Goal: Task Accomplishment & Management: Manage account settings

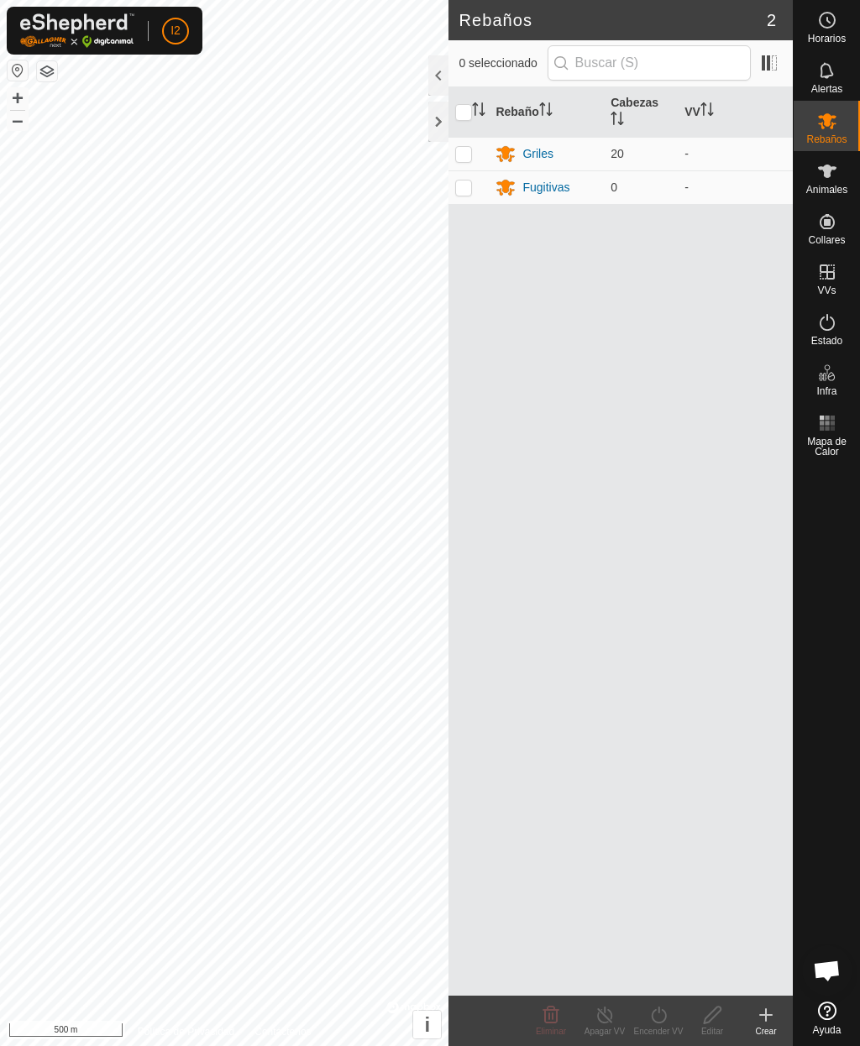
click at [825, 174] on icon at bounding box center [827, 171] width 18 height 13
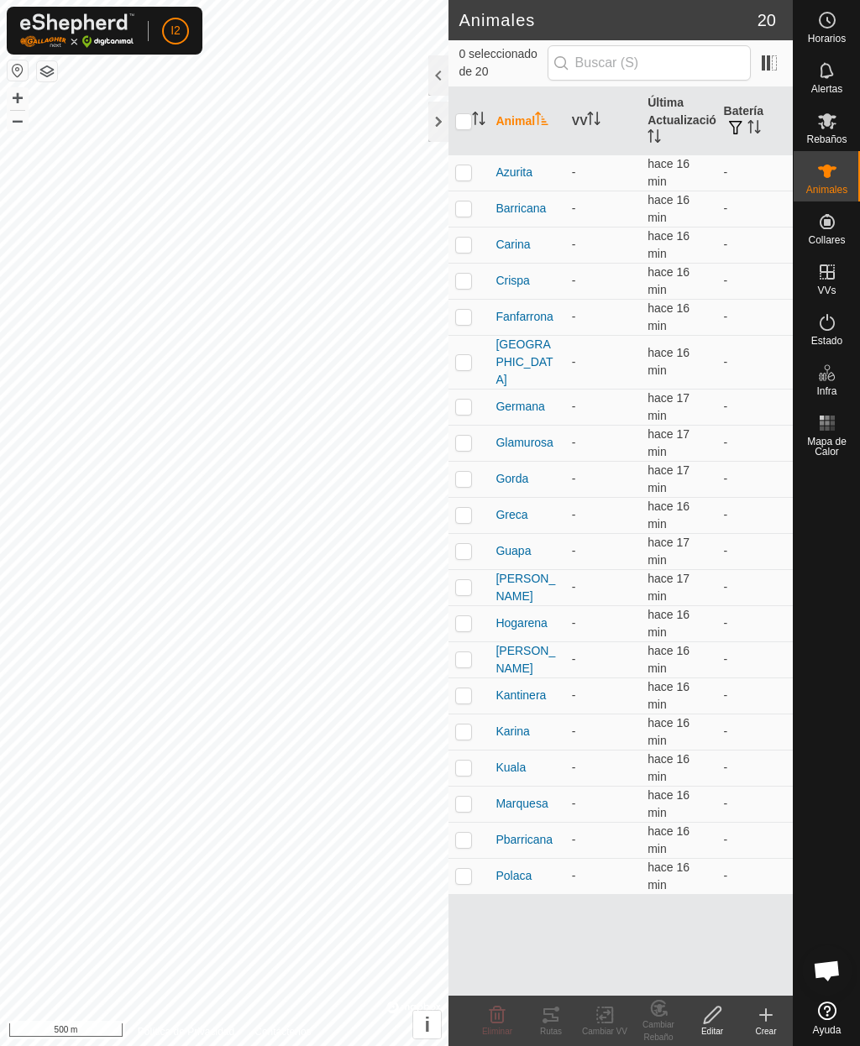
click at [833, 175] on icon at bounding box center [827, 171] width 20 height 20
click at [512, 867] on span "Polaca" at bounding box center [513, 876] width 36 height 18
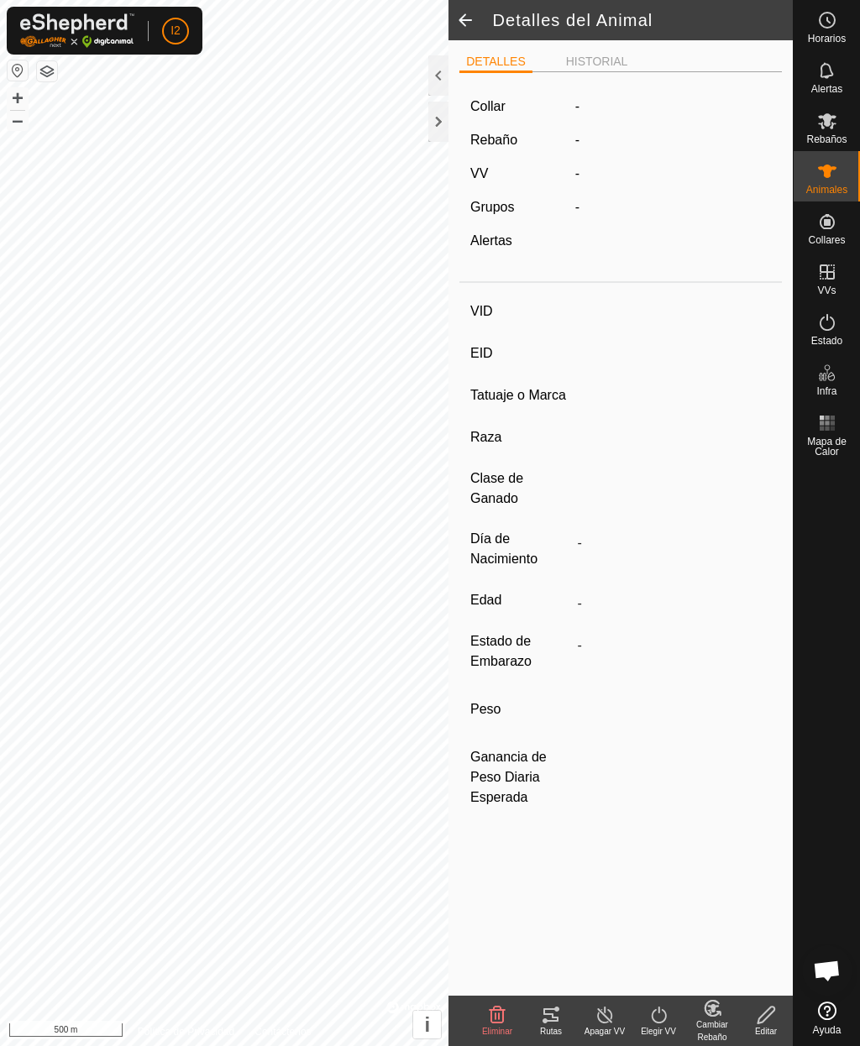
type input "Polaca"
type input "111111111114187"
type input "-"
type input "Charolesa"
type input "-"
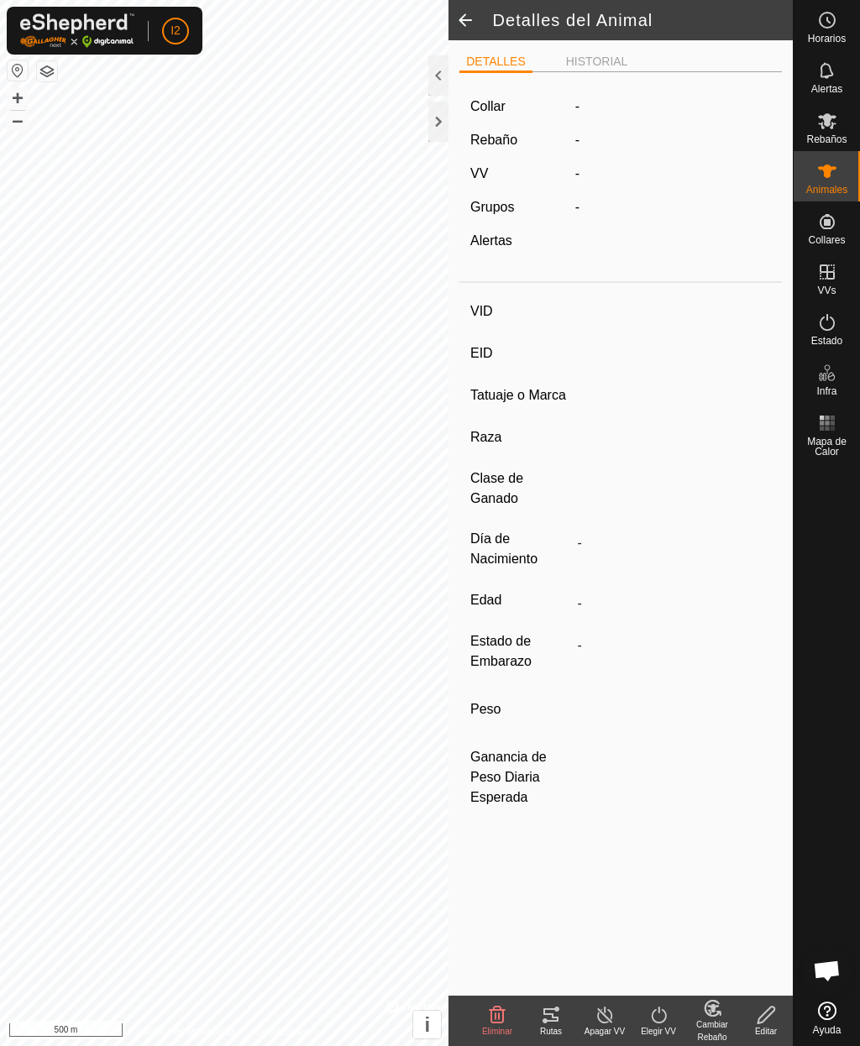
type input "09/2023"
type input "2 years"
type input "0 kg"
type input "-"
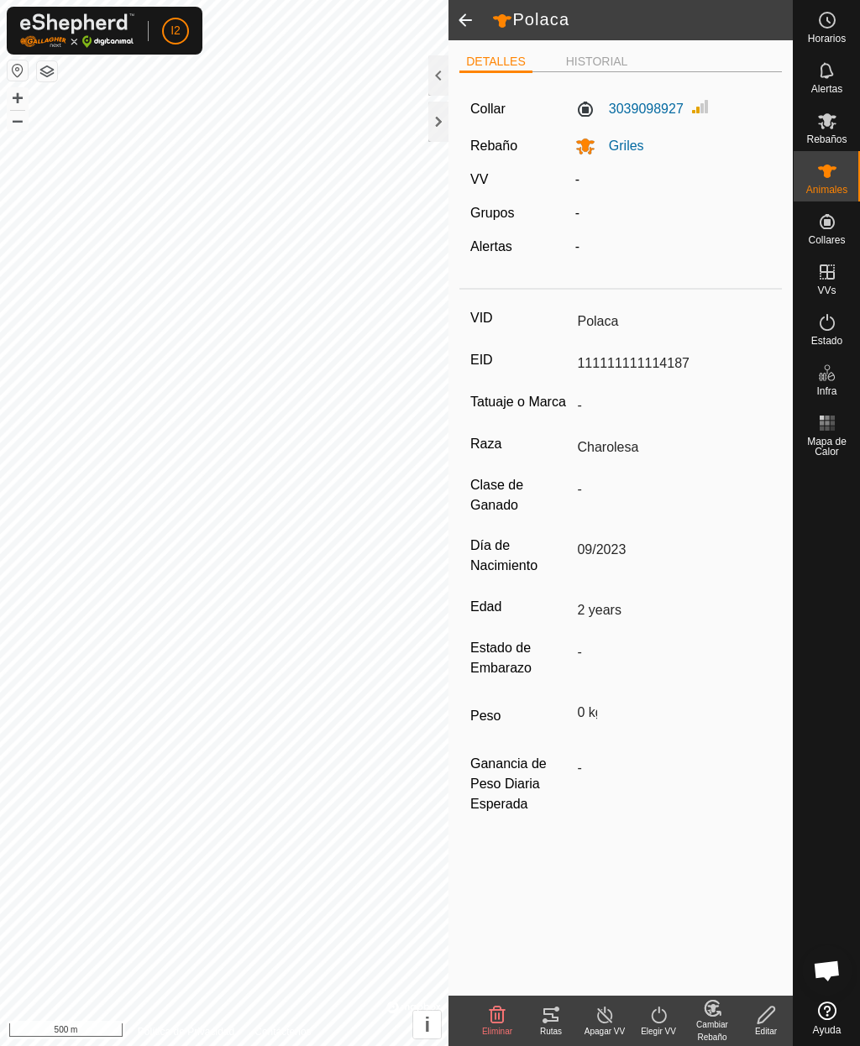
click at [469, 18] on span at bounding box center [465, 20] width 34 height 40
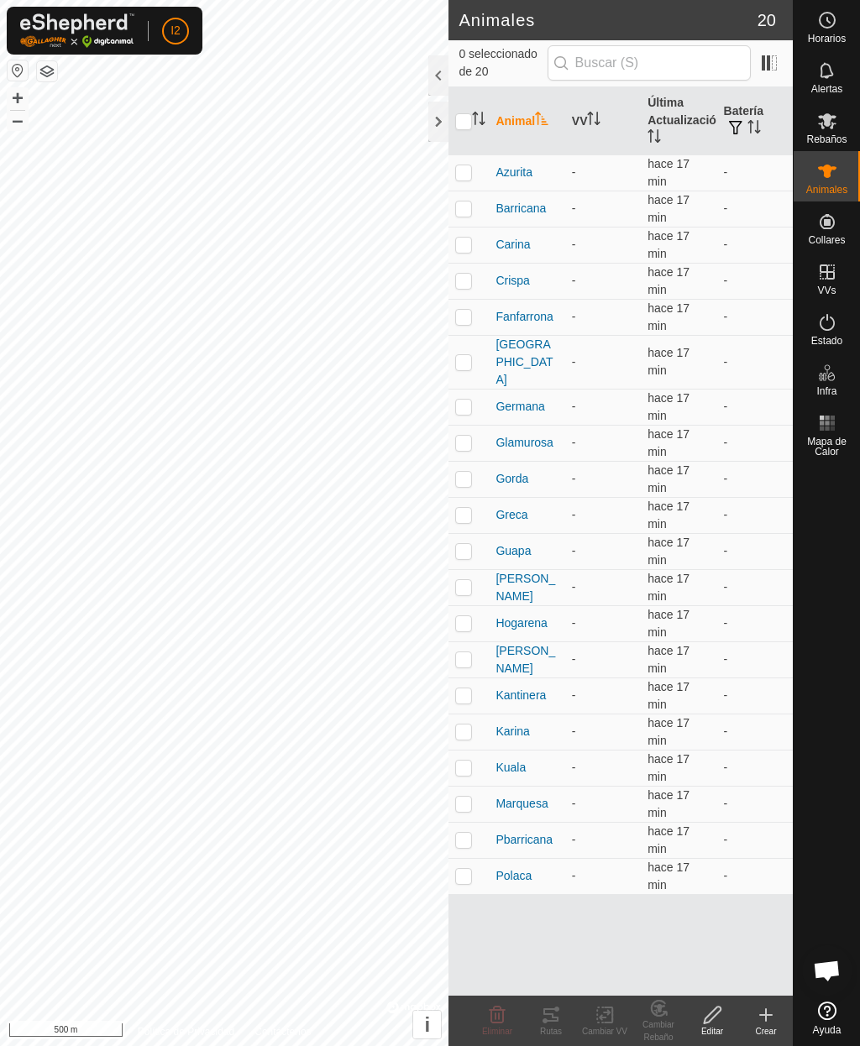
click at [521, 615] on span "Hogarena" at bounding box center [521, 624] width 52 height 18
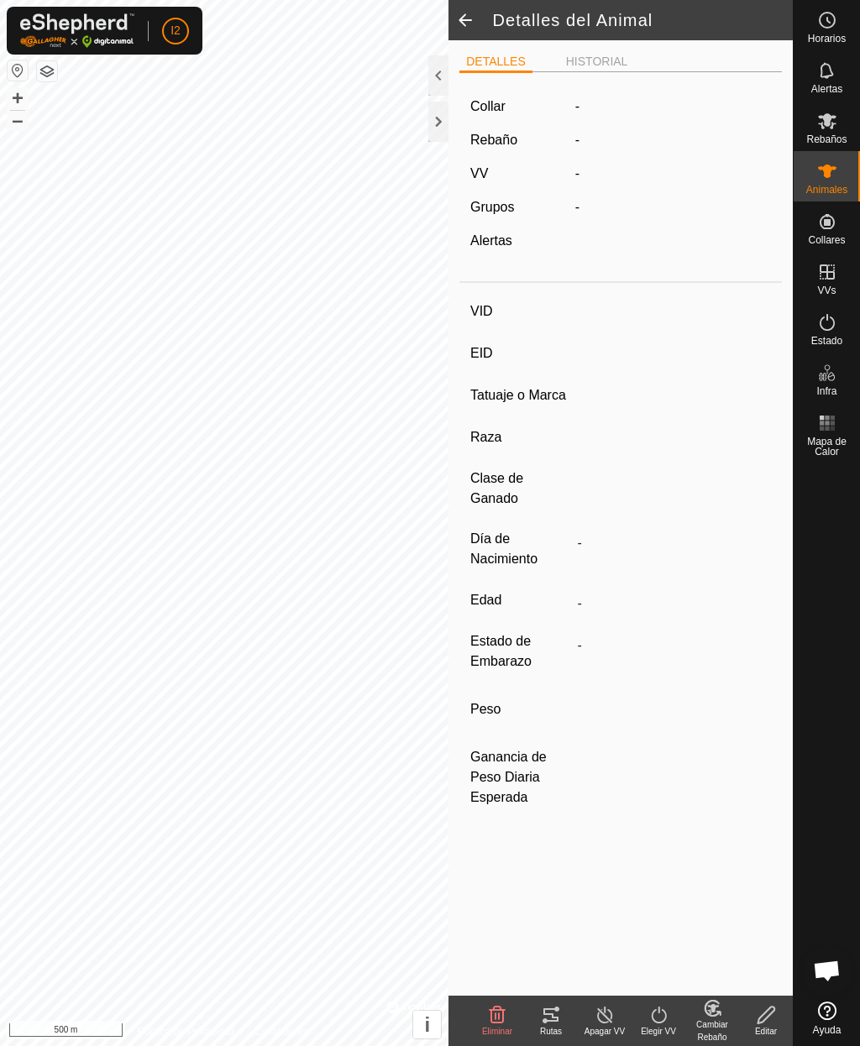
type input "Hogarena"
type input "111051007681874"
type input "-"
type input "Charolesa"
type input "-"
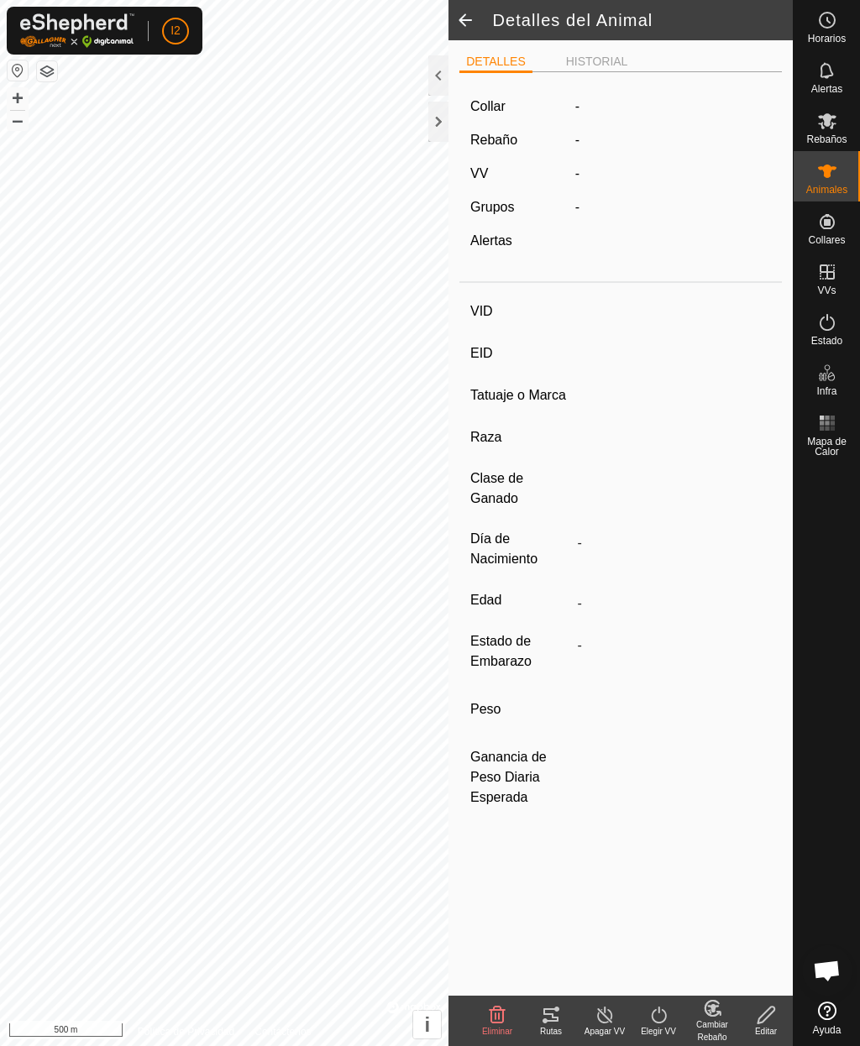
type input "01/2017"
type input "8 years 9 months"
type input "0 kg"
type input "-"
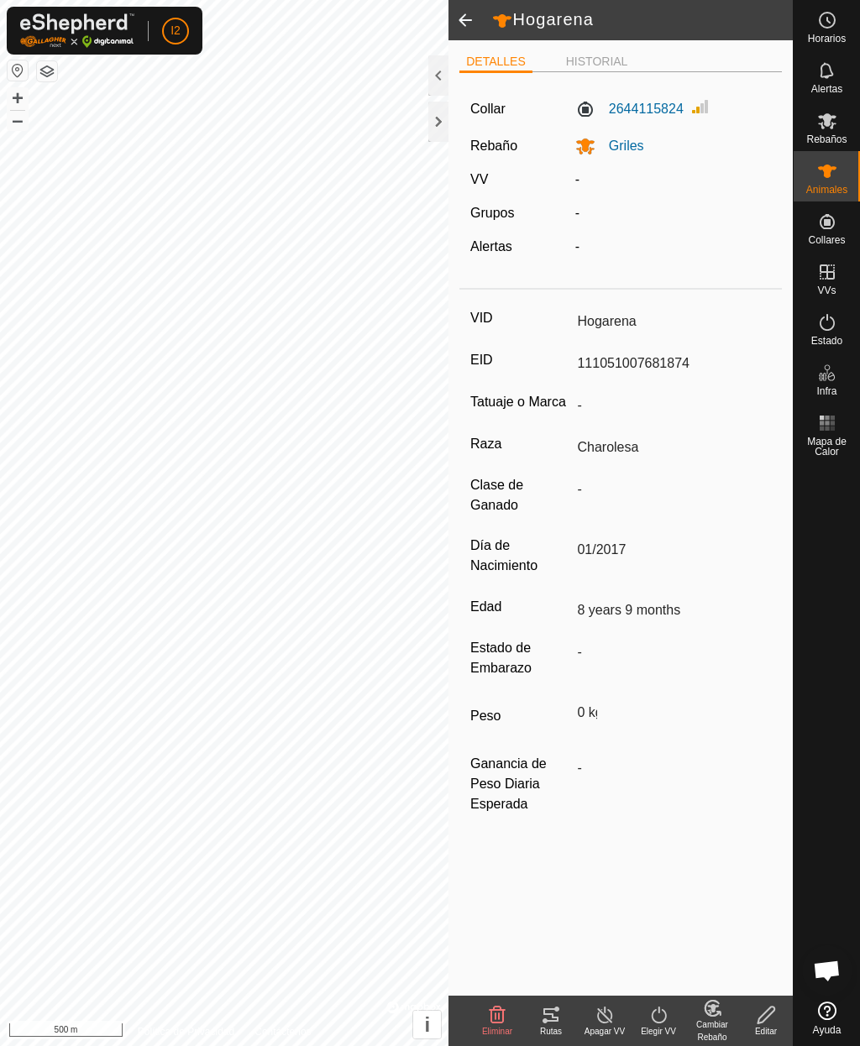
click at [479, 21] on span at bounding box center [465, 20] width 34 height 40
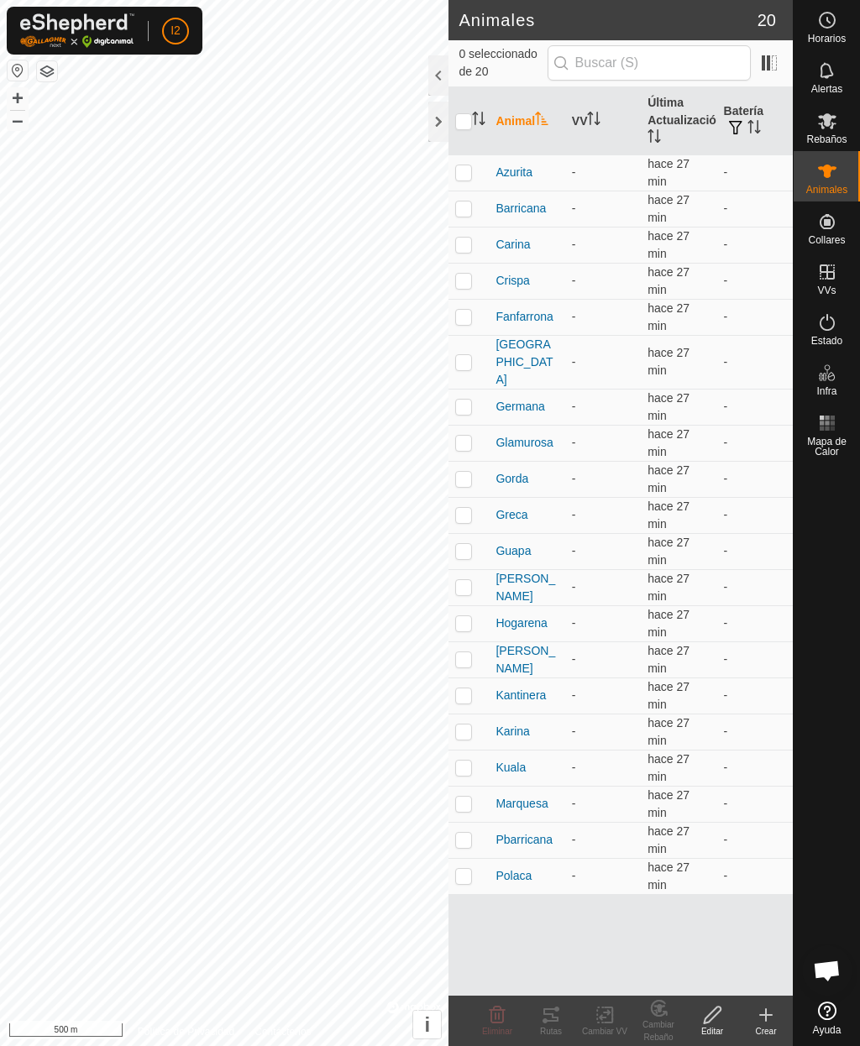
click at [516, 542] on span "Guapa" at bounding box center [512, 551] width 35 height 18
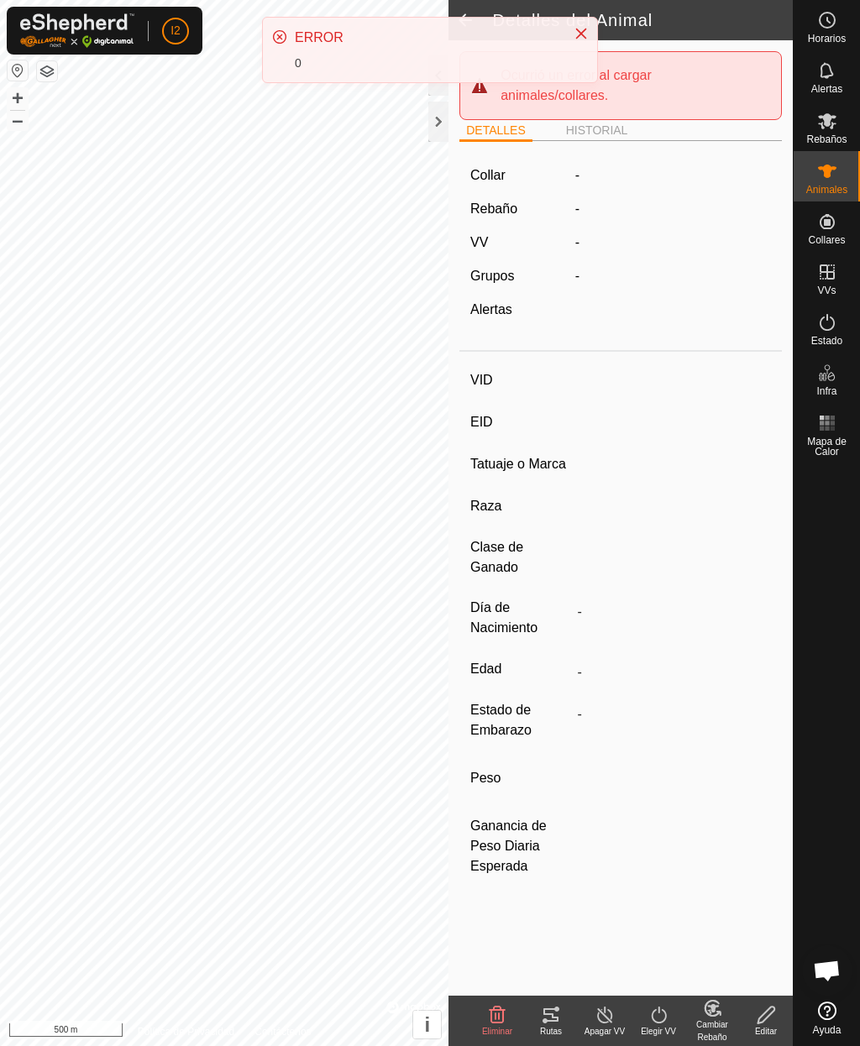
click at [588, 30] on button "Close" at bounding box center [581, 34] width 24 height 24
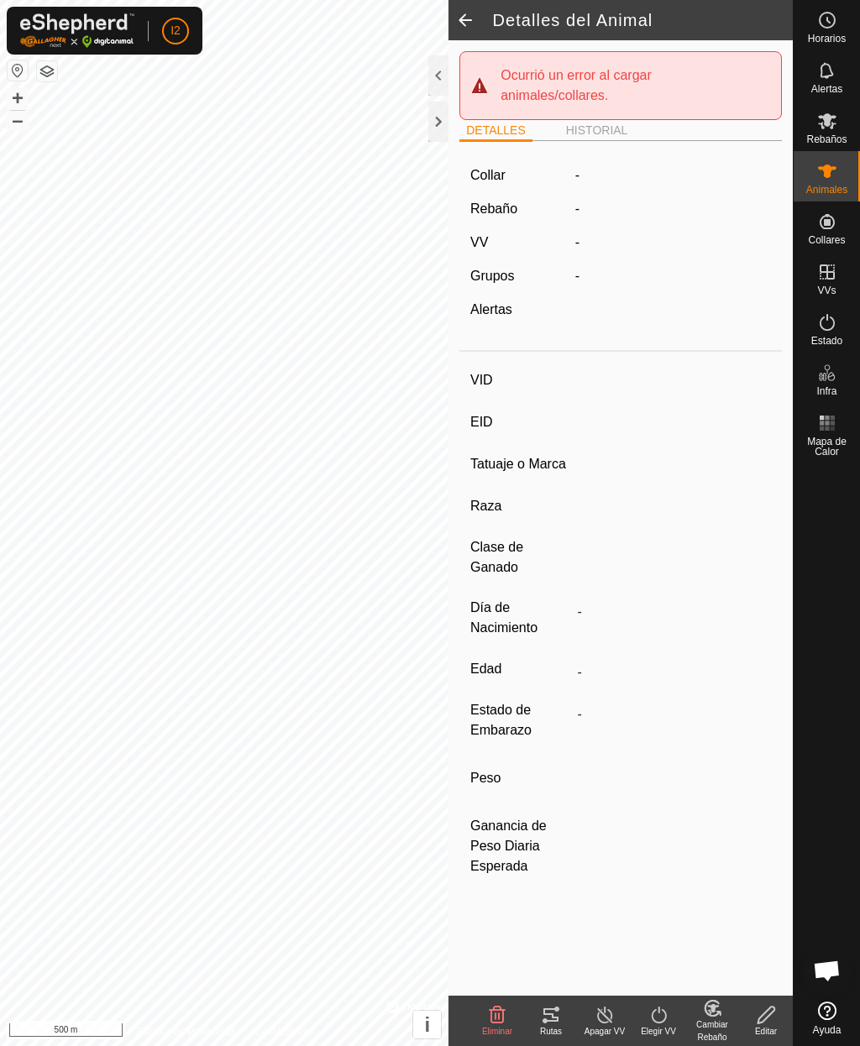
click at [473, 29] on span at bounding box center [465, 20] width 34 height 40
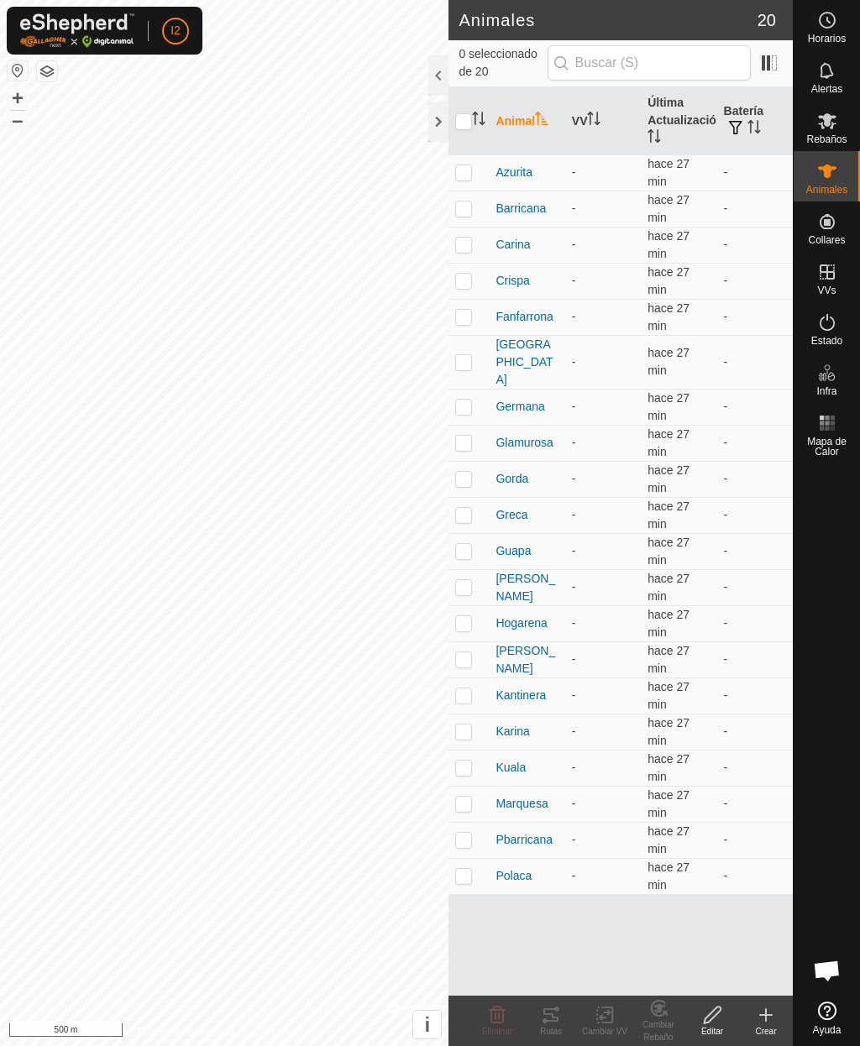
click at [474, 18] on h2 "Animales" at bounding box center [607, 20] width 298 height 20
click at [510, 542] on span "Guapa" at bounding box center [512, 551] width 35 height 18
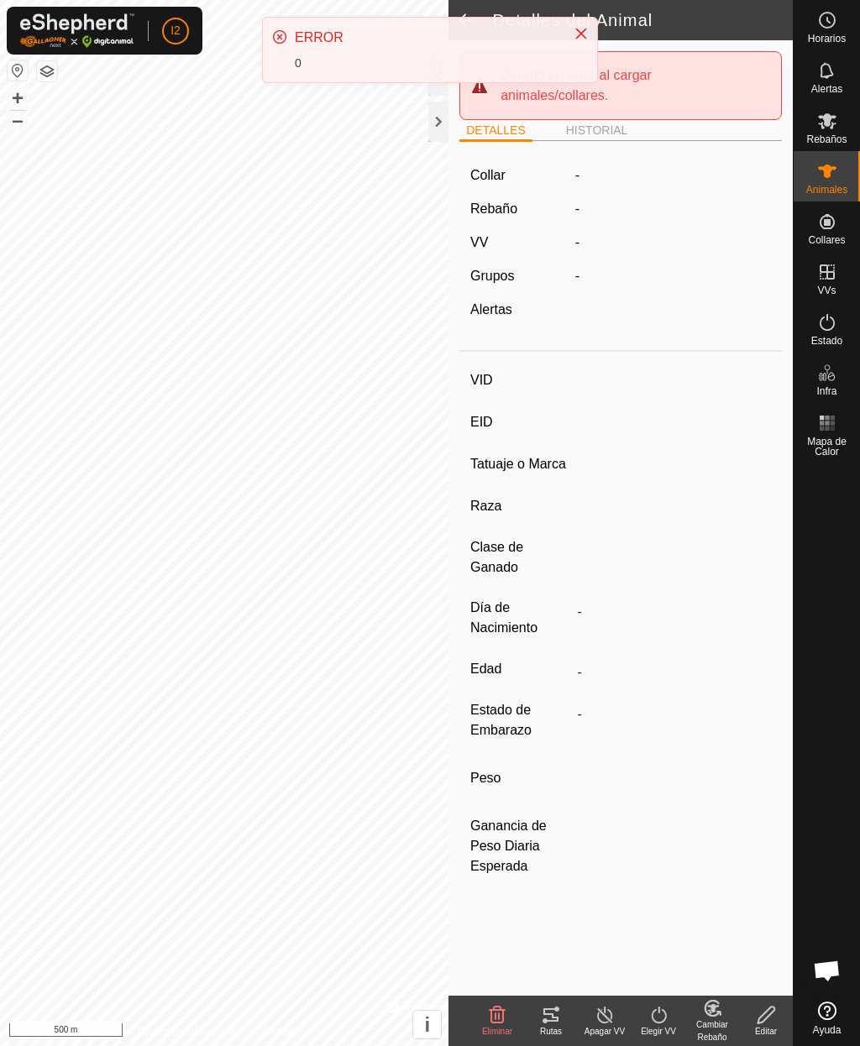
click at [584, 35] on icon "Close" at bounding box center [580, 33] width 13 height 13
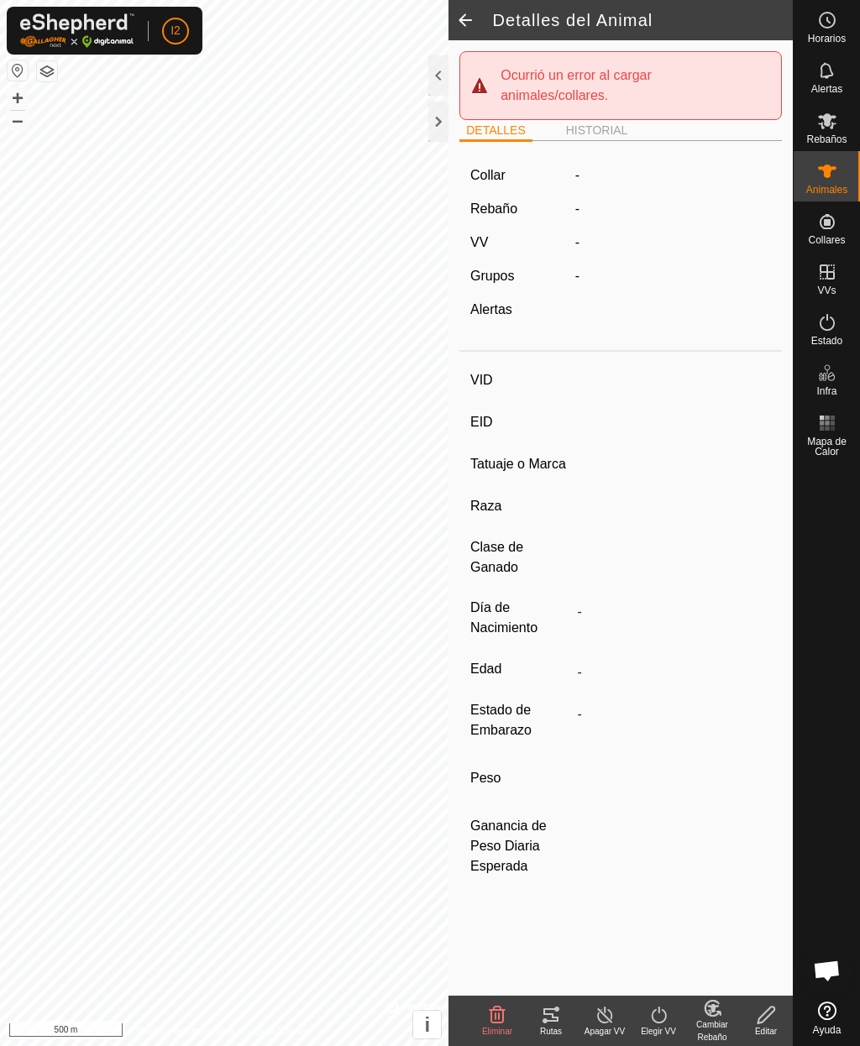
click at [467, 17] on span at bounding box center [465, 20] width 34 height 40
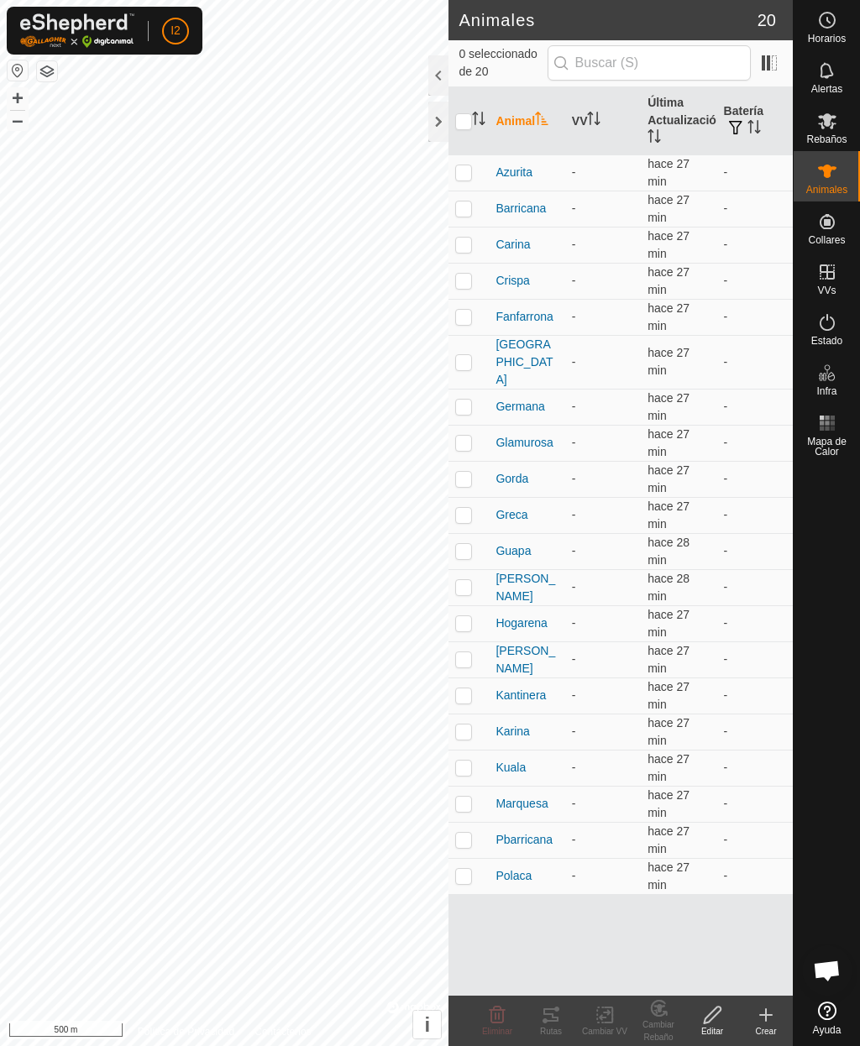
click at [517, 687] on span "Kantinera" at bounding box center [520, 696] width 50 height 18
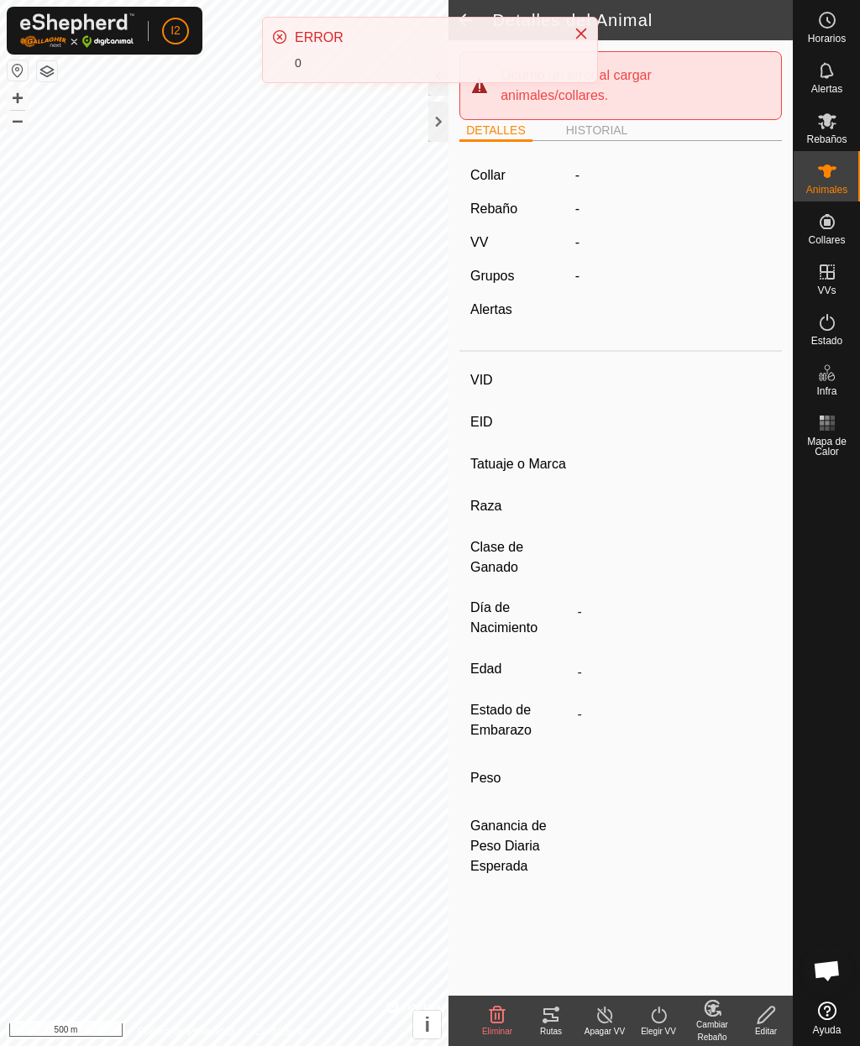
click at [583, 40] on button "Close" at bounding box center [581, 34] width 24 height 24
